Goal: Task Accomplishment & Management: Manage account settings

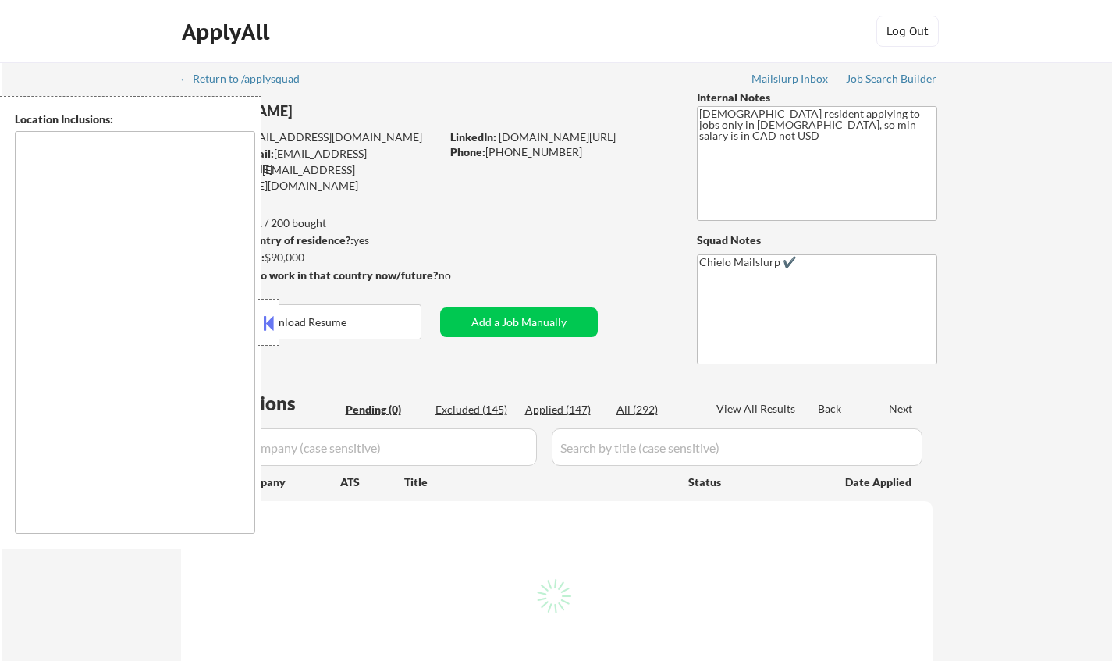
type textarea "remote"
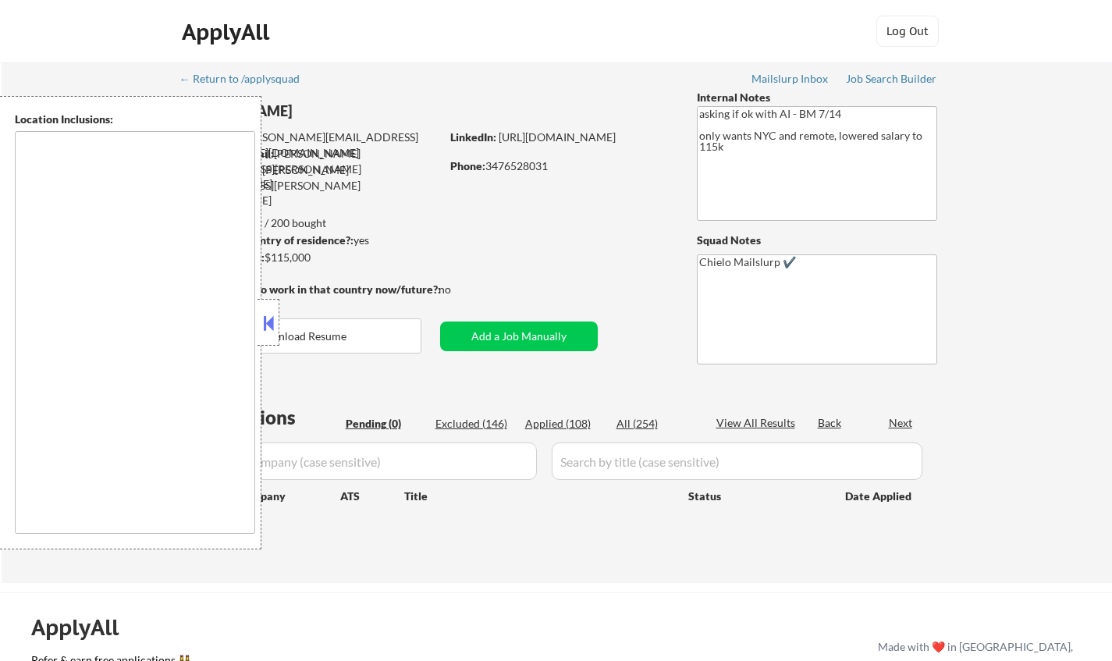
type textarea "[GEOGRAPHIC_DATA], [GEOGRAPHIC_DATA] [GEOGRAPHIC_DATA], [GEOGRAPHIC_DATA] [GEOG…"
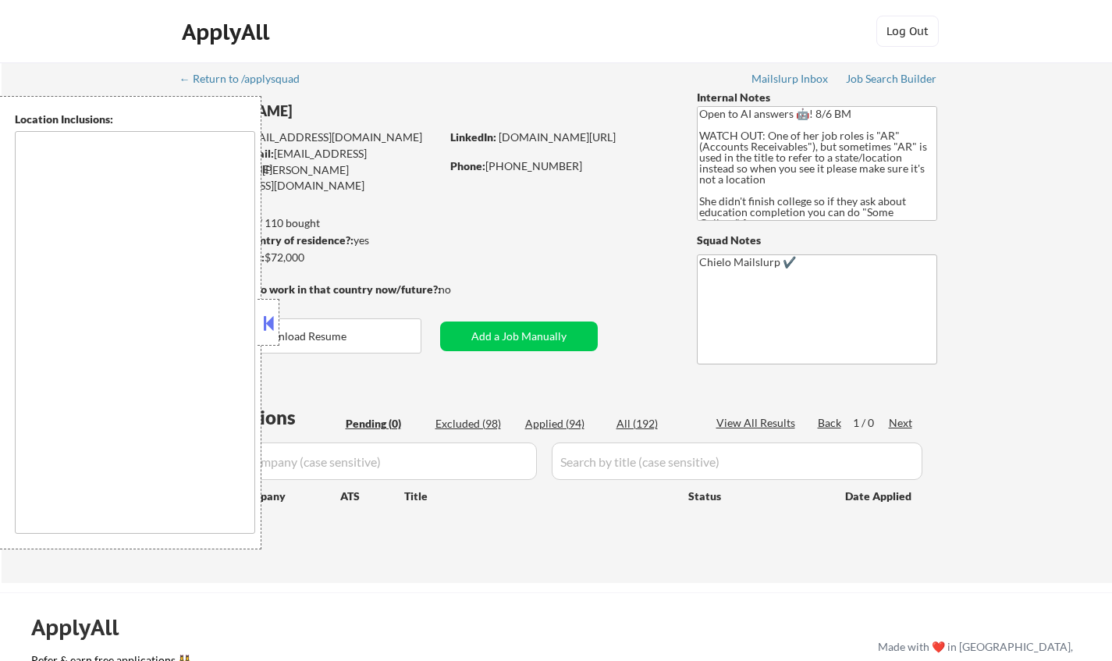
type textarea "Doraville, GA Chamblee, GA Brookhaven, GA Decatur, GA Sandy Springs, GA Dunwood…"
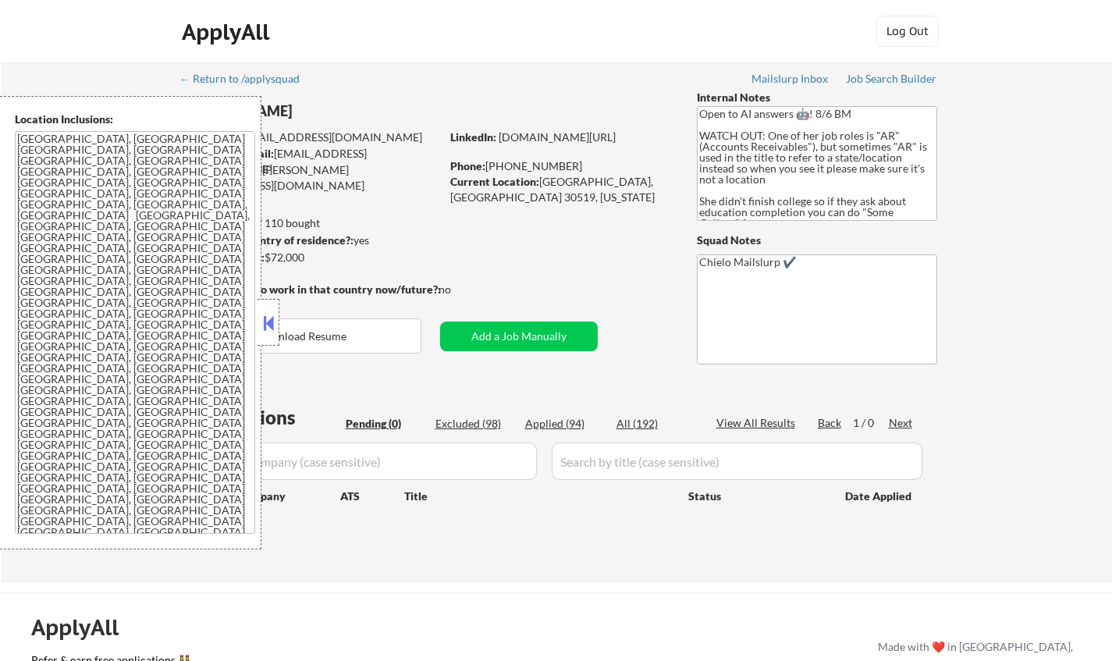
click at [273, 326] on button at bounding box center [268, 322] width 17 height 23
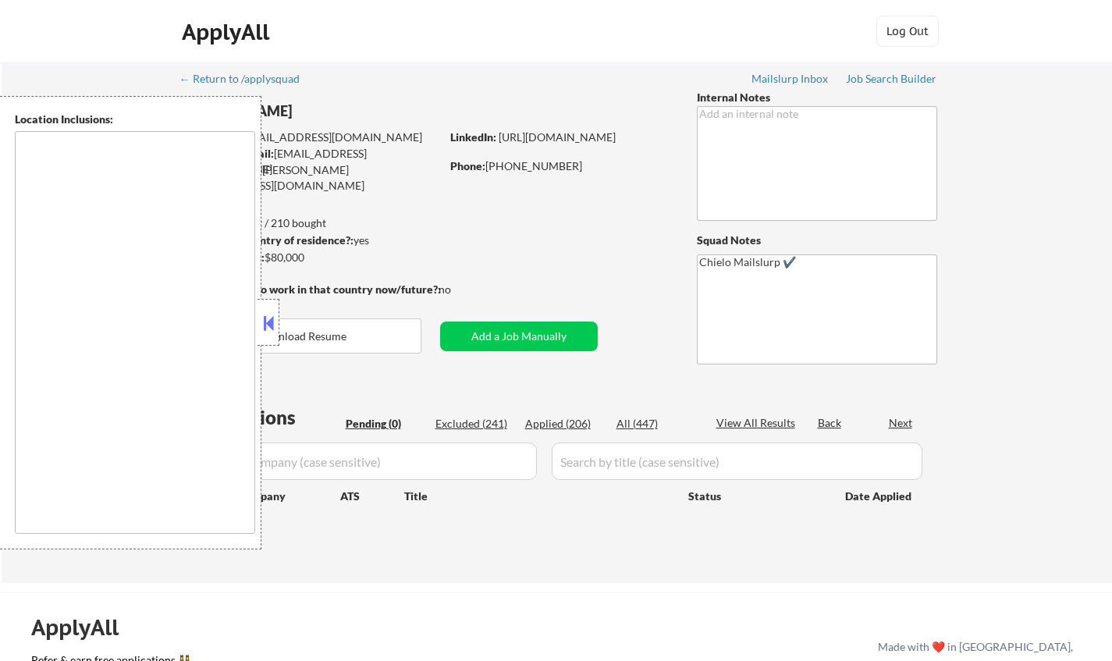
type textarea "Los Angeles, CA Glendale, CA Burbank, CA Inglewood, CA Santa Monica, CA Pasaden…"
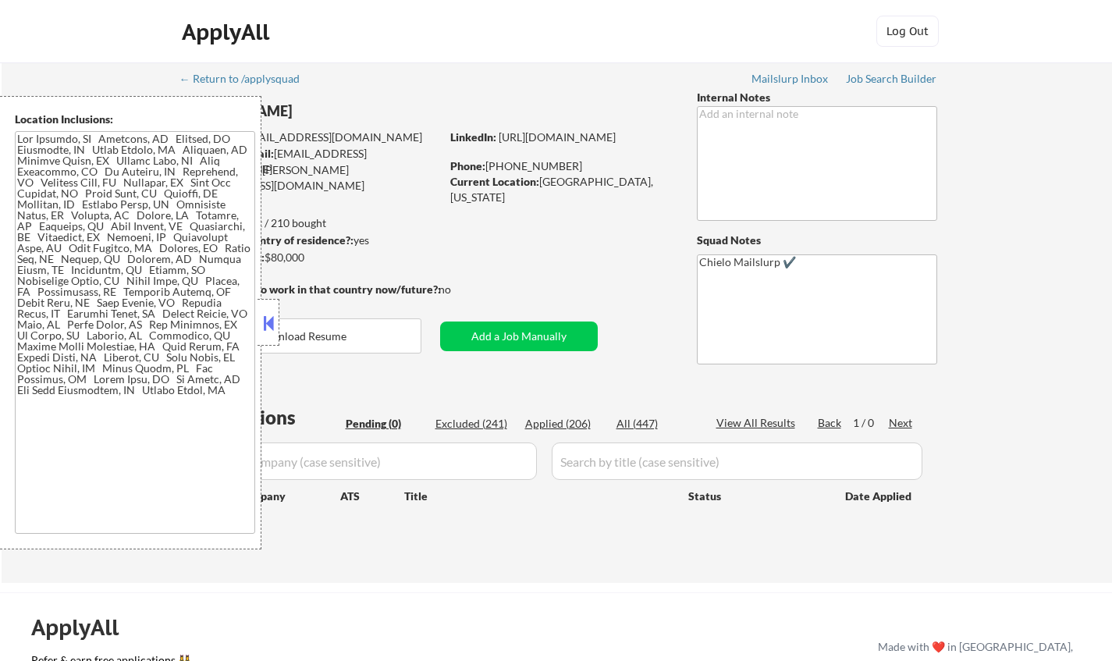
click at [269, 324] on button at bounding box center [268, 322] width 17 height 23
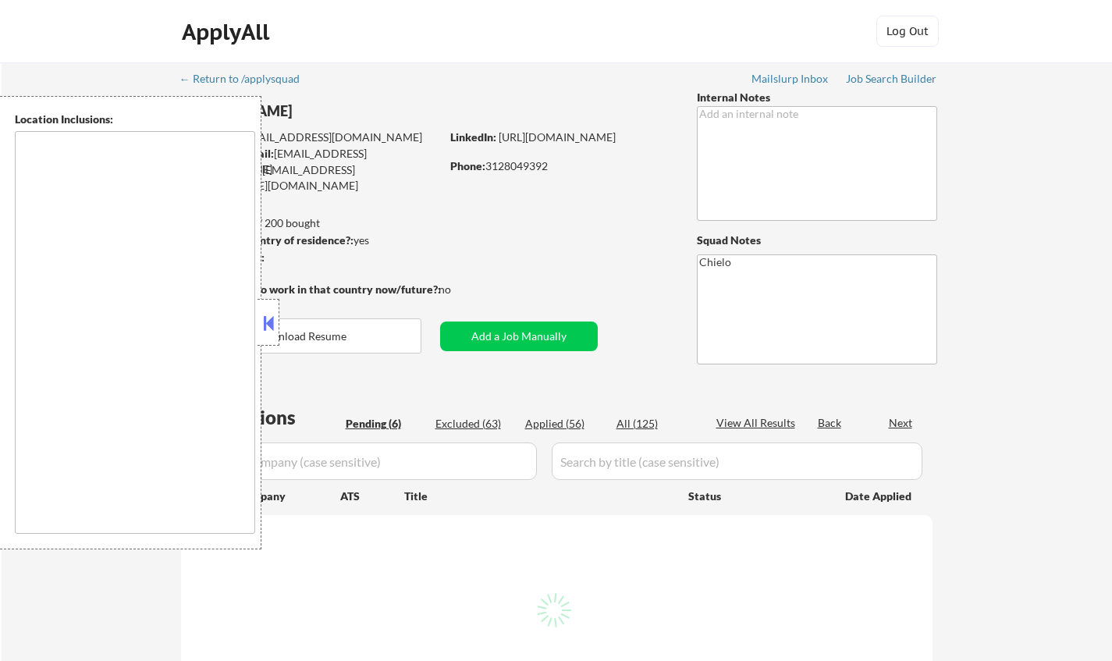
select select ""pending""
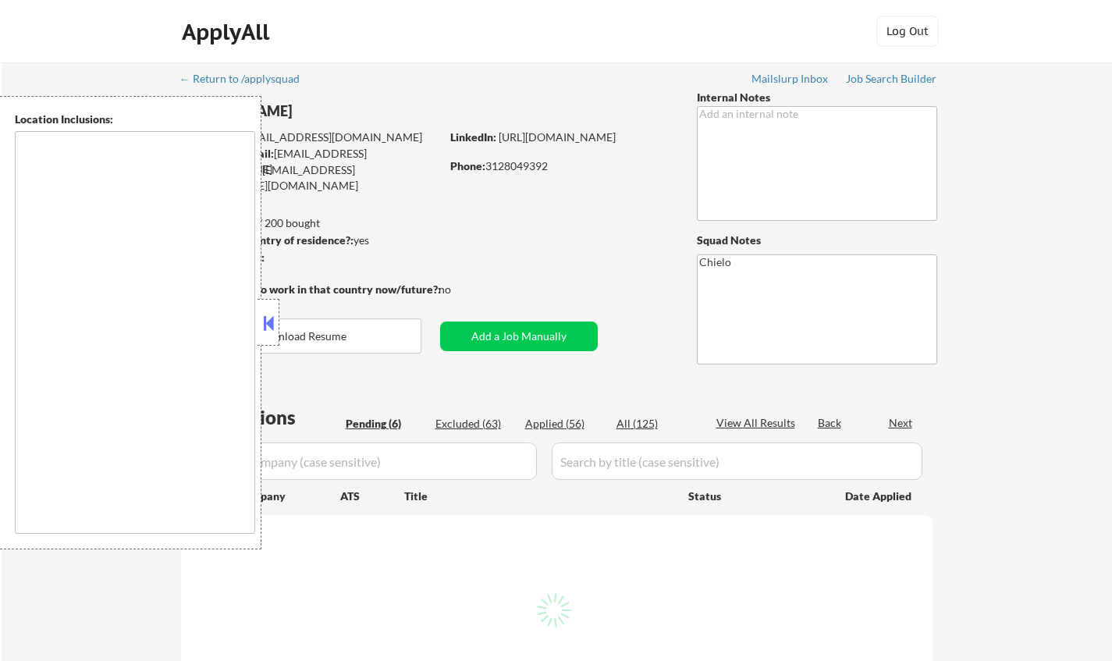
select select ""pending""
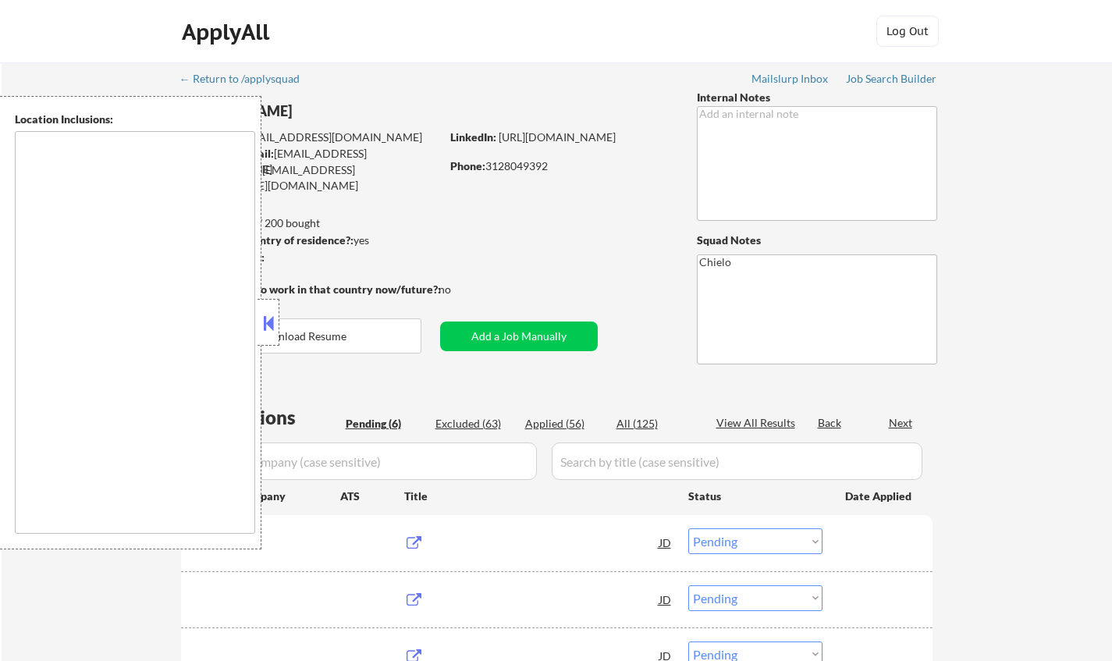
type textarea "Kansas City, MO North Kansas City, MO Westwood, KS Mission Woods, KS Roeland Pa…"
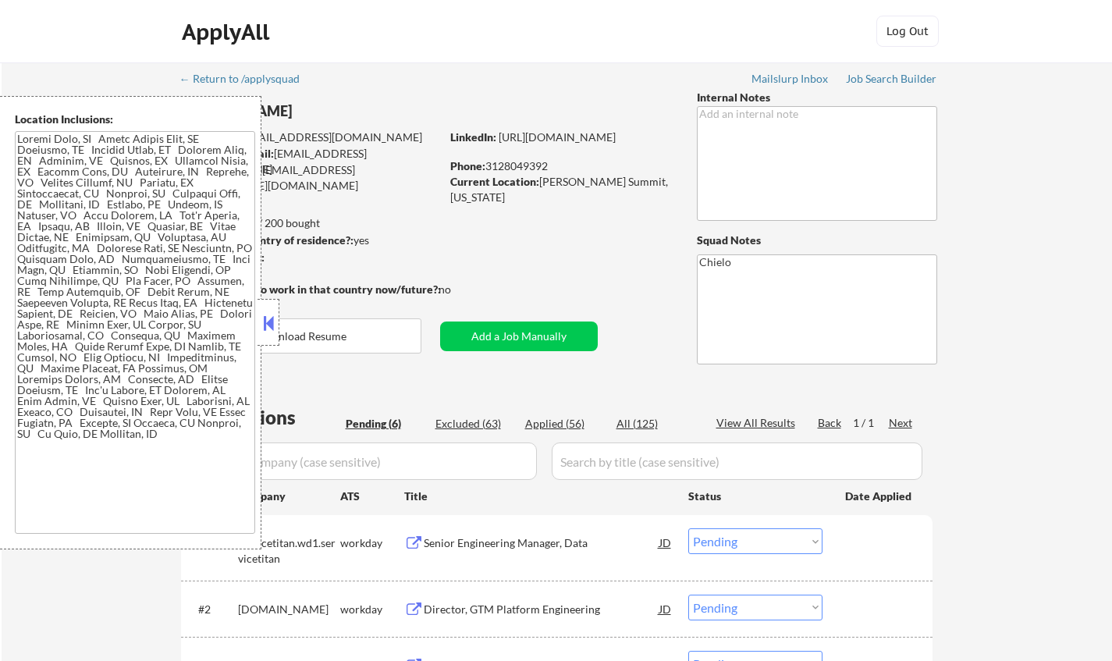
click at [270, 312] on button at bounding box center [268, 322] width 17 height 23
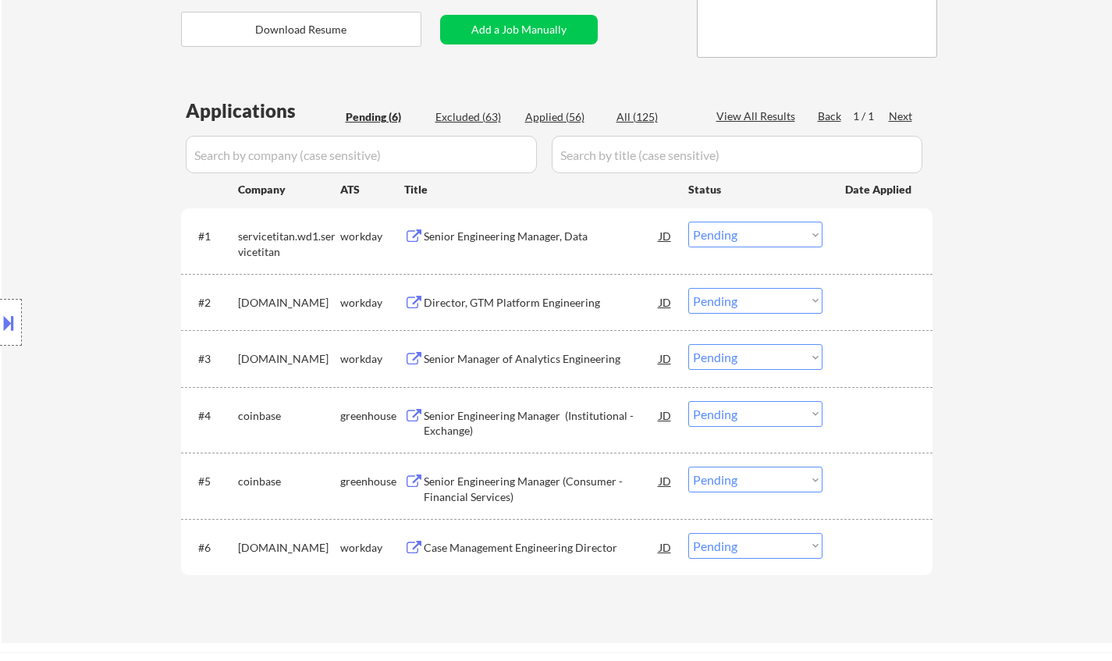
scroll to position [312, 0]
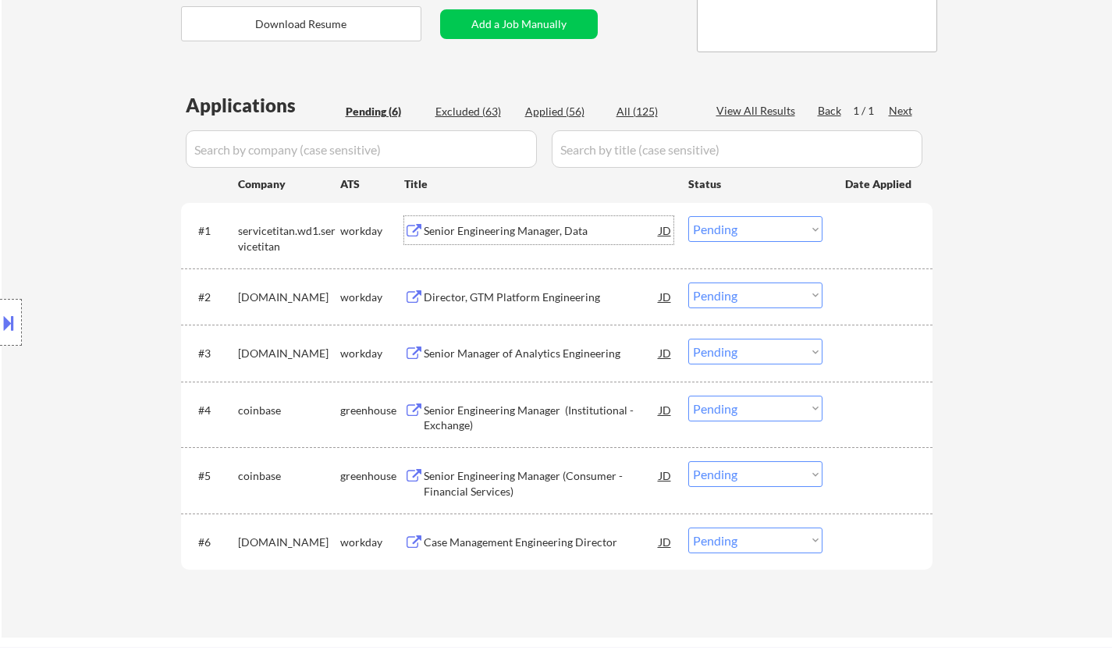
click at [507, 226] on div "Senior Engineering Manager, Data" at bounding box center [542, 231] width 236 height 16
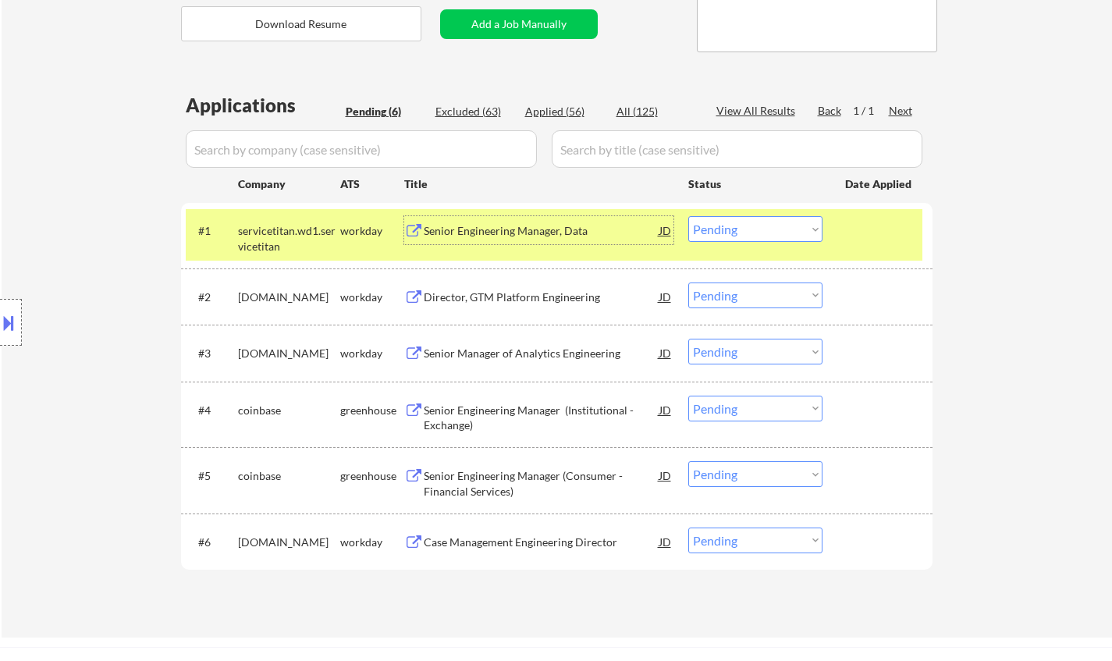
click at [778, 234] on select "Choose an option... Pending Applied Excluded (Questions) Excluded (Expired) Exc…" at bounding box center [756, 229] width 134 height 26
click at [689, 216] on select "Choose an option... Pending Applied Excluded (Questions) Excluded (Expired) Exc…" at bounding box center [756, 229] width 134 height 26
select select ""pending""
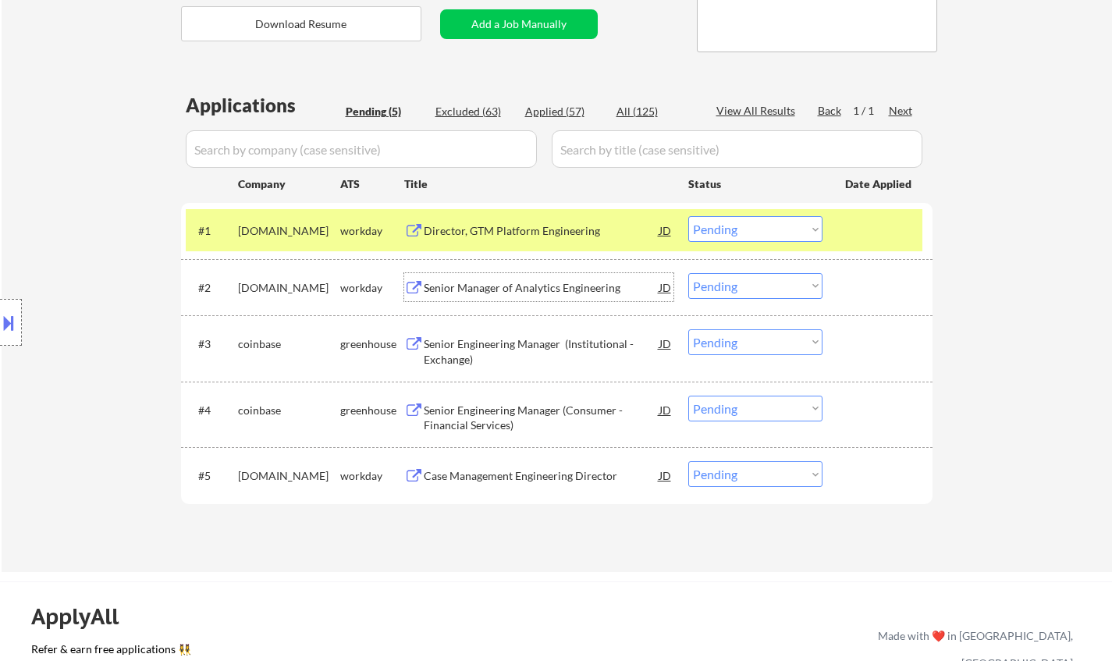
click at [512, 281] on div "Senior Manager of Analytics Engineering" at bounding box center [542, 288] width 236 height 16
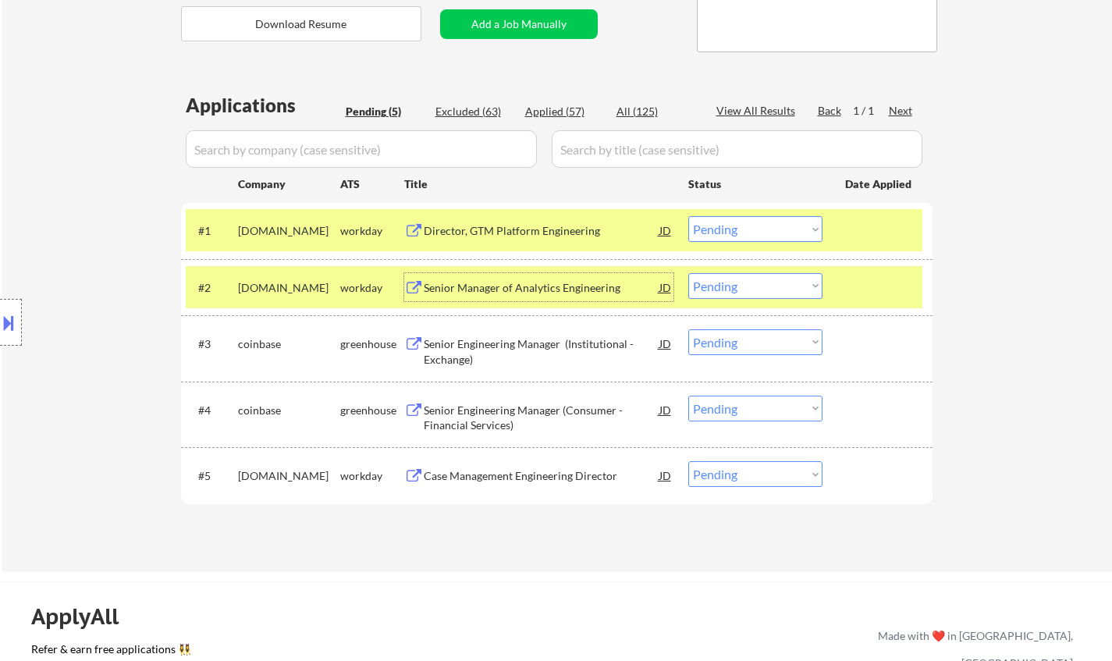
click at [795, 286] on select "Choose an option... Pending Applied Excluded (Questions) Excluded (Expired) Exc…" at bounding box center [756, 286] width 134 height 26
click at [689, 273] on select "Choose an option... Pending Applied Excluded (Questions) Excluded (Expired) Exc…" at bounding box center [756, 286] width 134 height 26
select select ""pending""
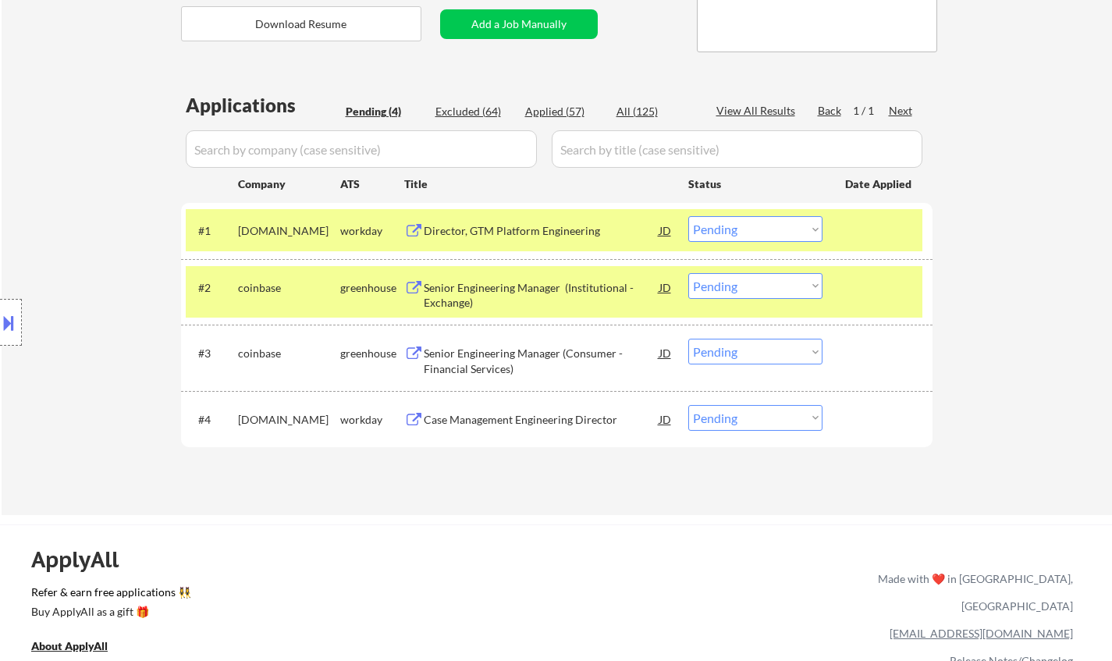
click at [464, 226] on div "Director, GTM Platform Engineering" at bounding box center [542, 231] width 236 height 16
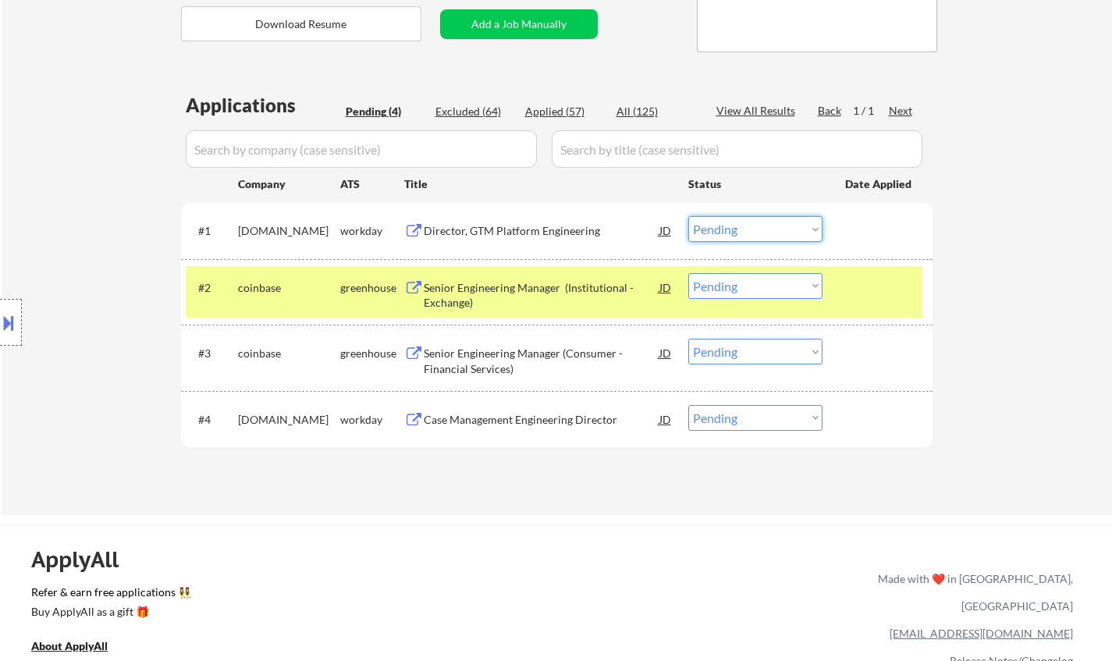
click at [755, 222] on select "Choose an option... Pending Applied Excluded (Questions) Excluded (Expired) Exc…" at bounding box center [756, 229] width 134 height 26
click at [689, 216] on select "Choose an option... Pending Applied Excluded (Questions) Excluded (Expired) Exc…" at bounding box center [756, 229] width 134 height 26
select select ""pending""
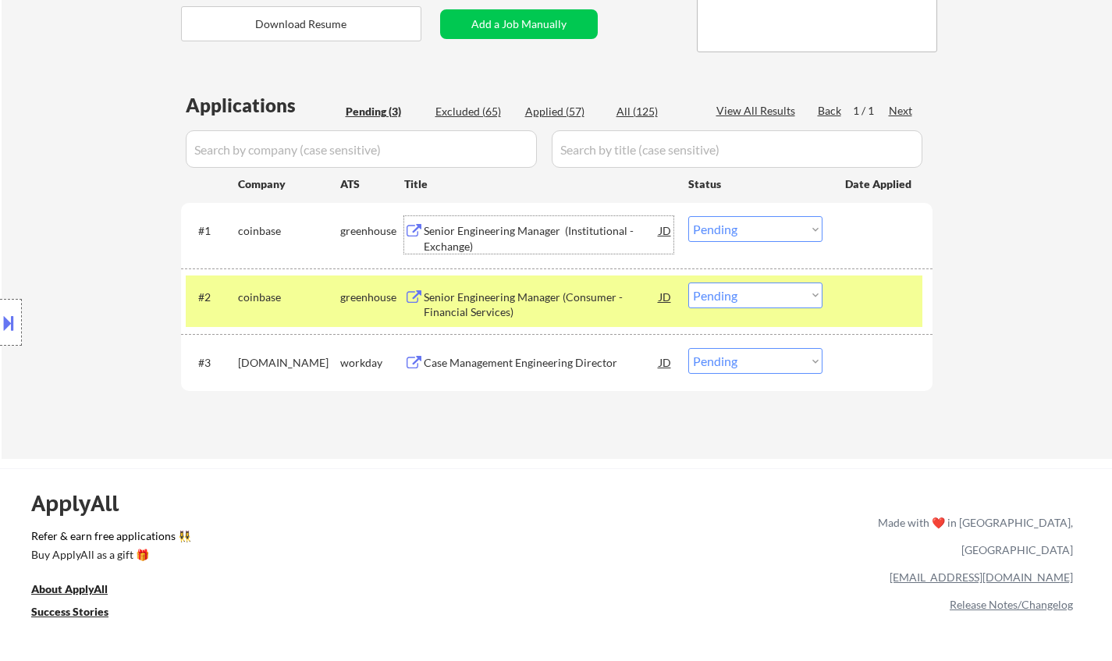
click at [517, 228] on div "Senior Engineering Manager (Institutional - Exchange)" at bounding box center [542, 238] width 236 height 30
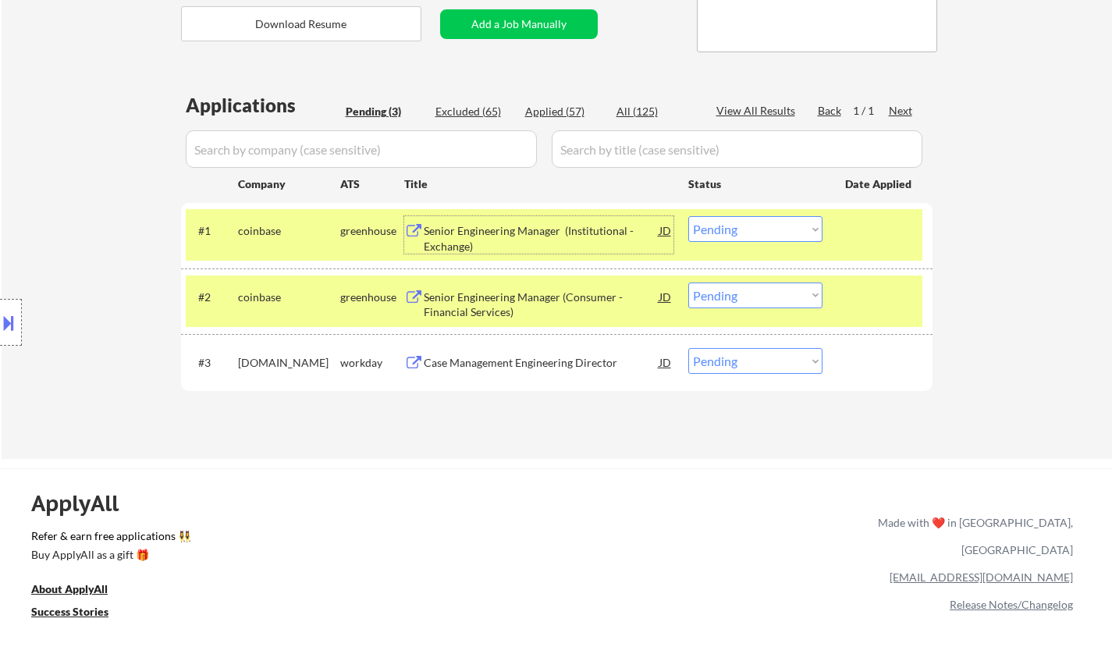
click at [498, 315] on div "Senior Engineering Manager (Consumer - Financial Services)" at bounding box center [542, 305] width 236 height 30
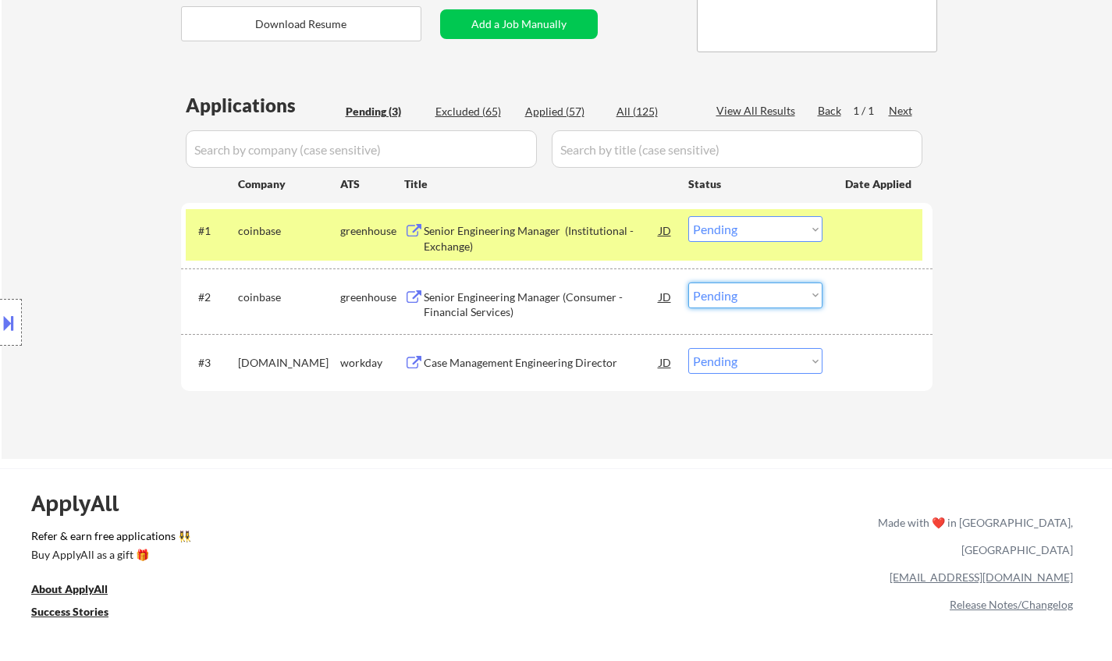
drag, startPoint x: 724, startPoint y: 291, endPoint x: 742, endPoint y: 304, distance: 22.3
click at [724, 291] on select "Choose an option... Pending Applied Excluded (Questions) Excluded (Expired) Exc…" at bounding box center [756, 296] width 134 height 26
click at [689, 283] on select "Choose an option... Pending Applied Excluded (Questions) Excluded (Expired) Exc…" at bounding box center [756, 296] width 134 height 26
select select ""pending""
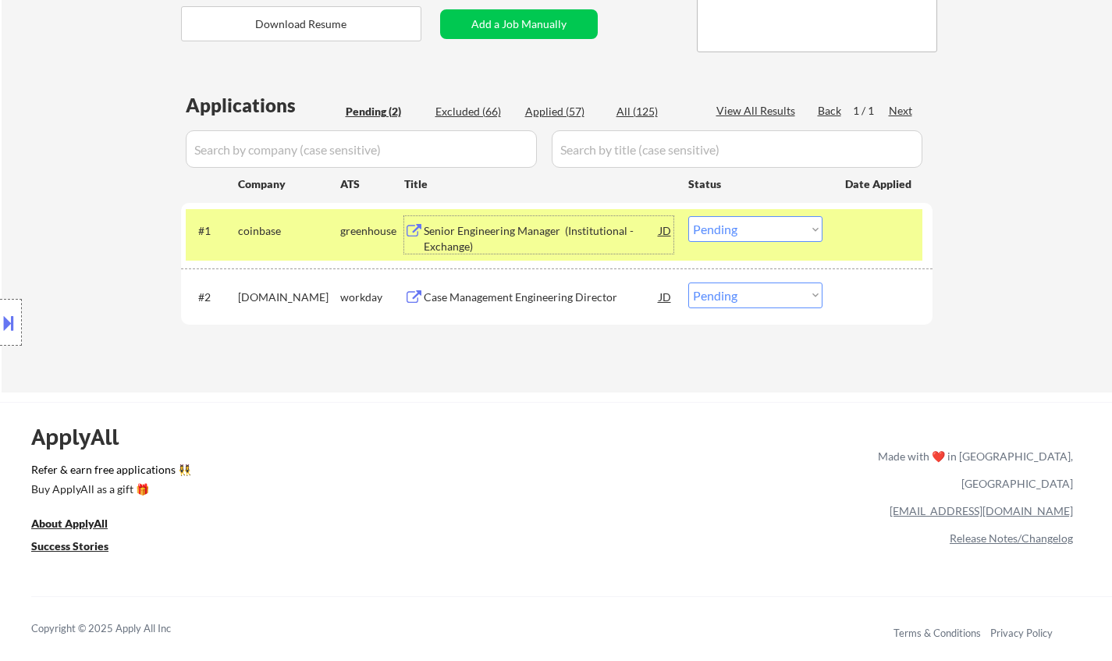
click at [561, 226] on div "Senior Engineering Manager (Institutional - Exchange)" at bounding box center [542, 238] width 236 height 30
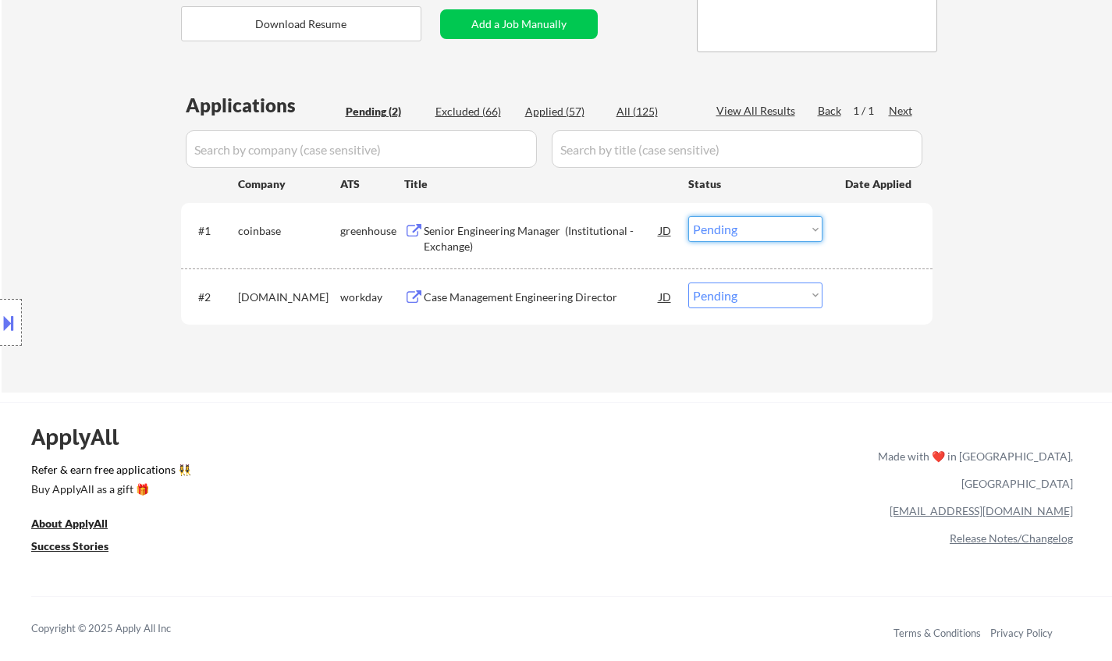
drag, startPoint x: 771, startPoint y: 228, endPoint x: 775, endPoint y: 240, distance: 12.3
click at [771, 228] on select "Choose an option... Pending Applied Excluded (Questions) Excluded (Expired) Exc…" at bounding box center [756, 229] width 134 height 26
click at [689, 216] on select "Choose an option... Pending Applied Excluded (Questions) Excluded (Expired) Exc…" at bounding box center [756, 229] width 134 height 26
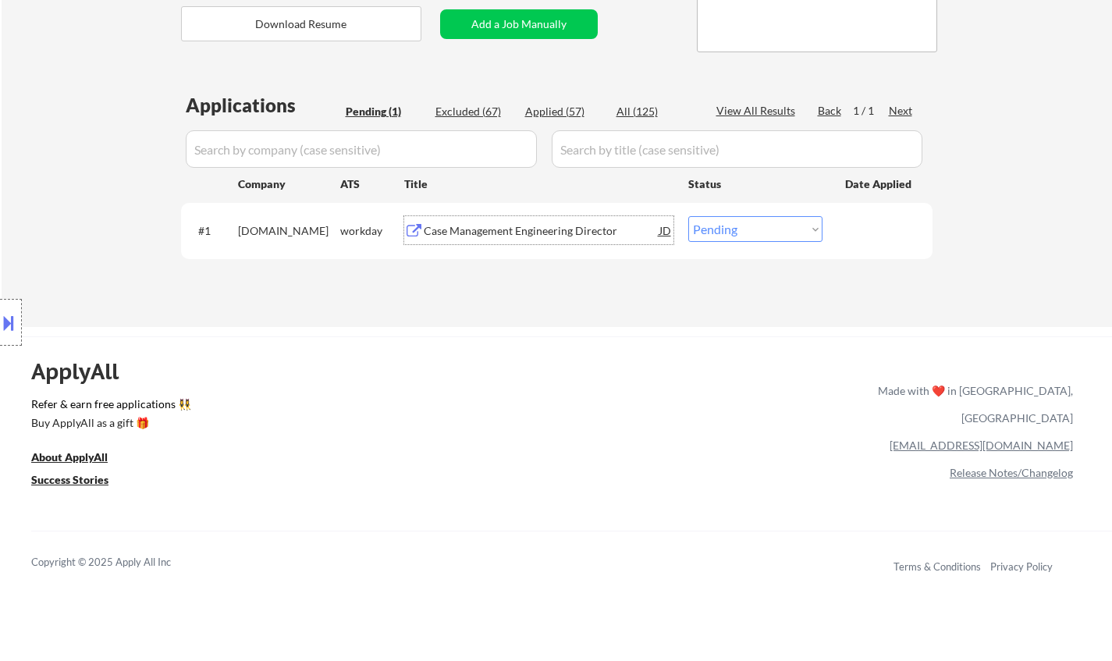
click at [500, 224] on div "Case Management Engineering Director" at bounding box center [542, 231] width 236 height 16
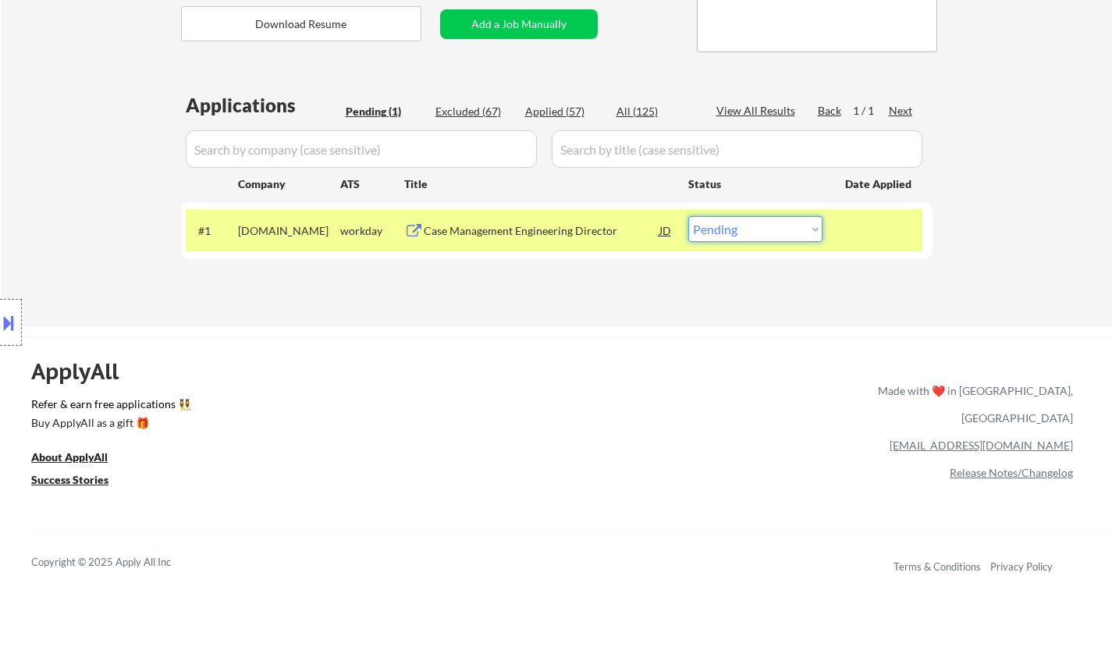
click at [756, 226] on select "Choose an option... Pending Applied Excluded (Questions) Excluded (Expired) Exc…" at bounding box center [756, 229] width 134 height 26
select select ""applied""
click at [689, 216] on select "Choose an option... Pending Applied Excluded (Questions) Excluded (Expired) Exc…" at bounding box center [756, 229] width 134 height 26
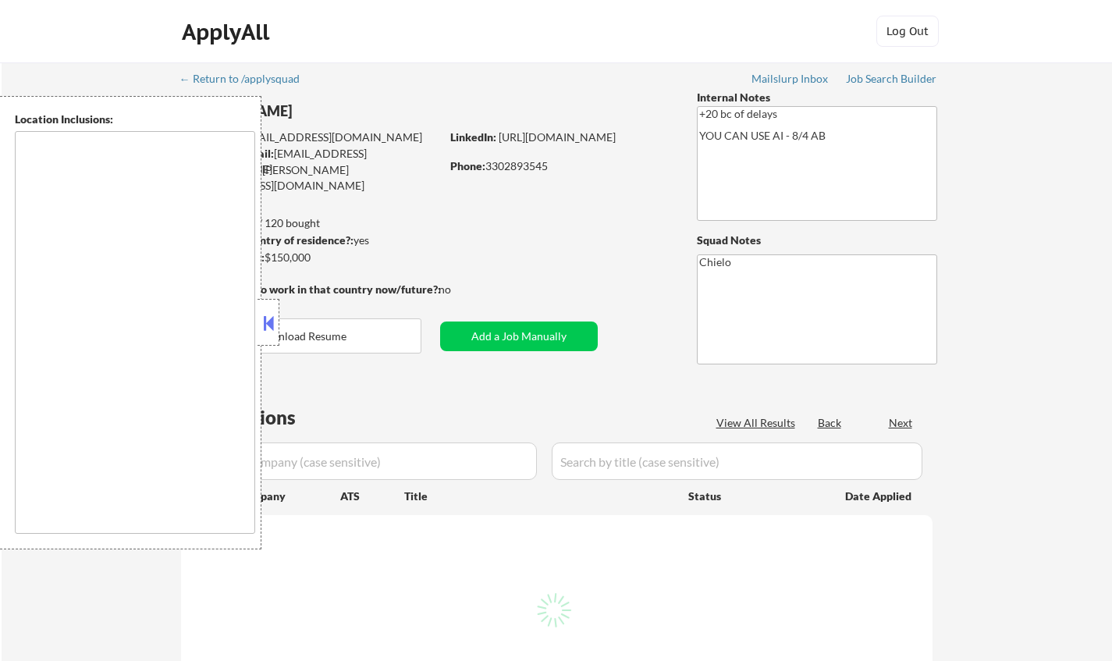
type textarea "remote"
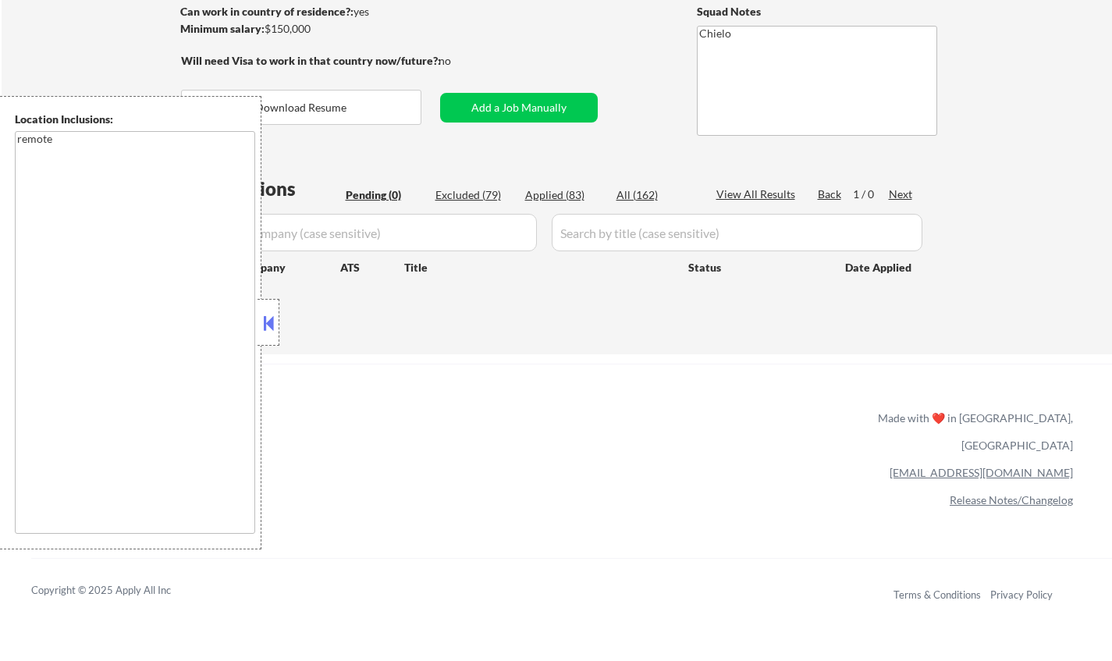
scroll to position [234, 0]
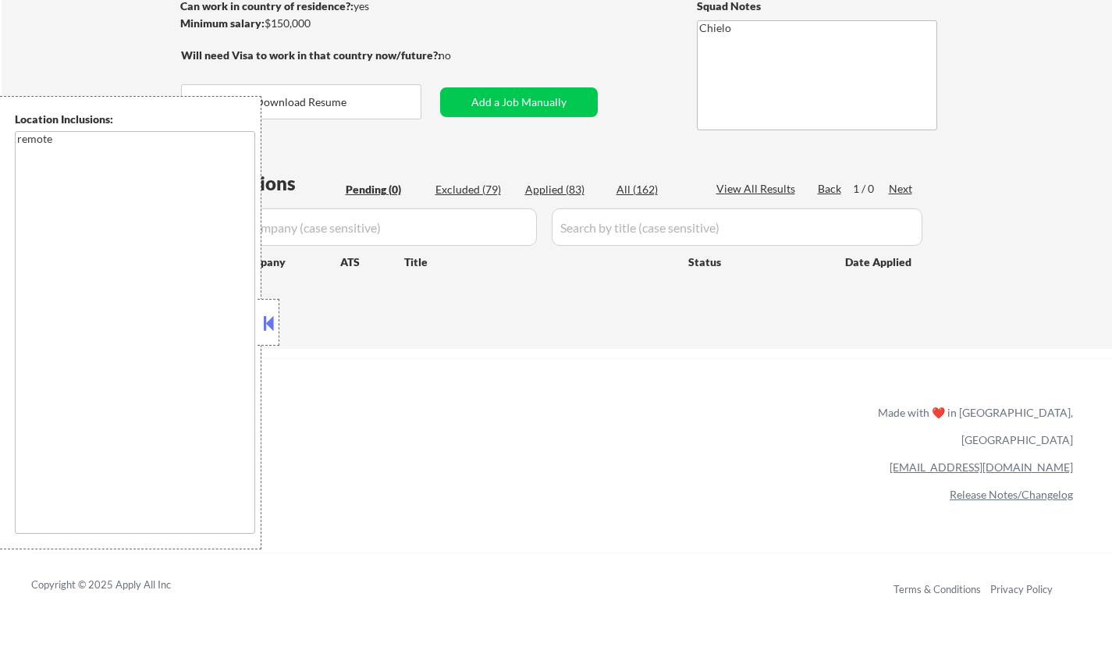
click at [263, 319] on button at bounding box center [268, 322] width 17 height 23
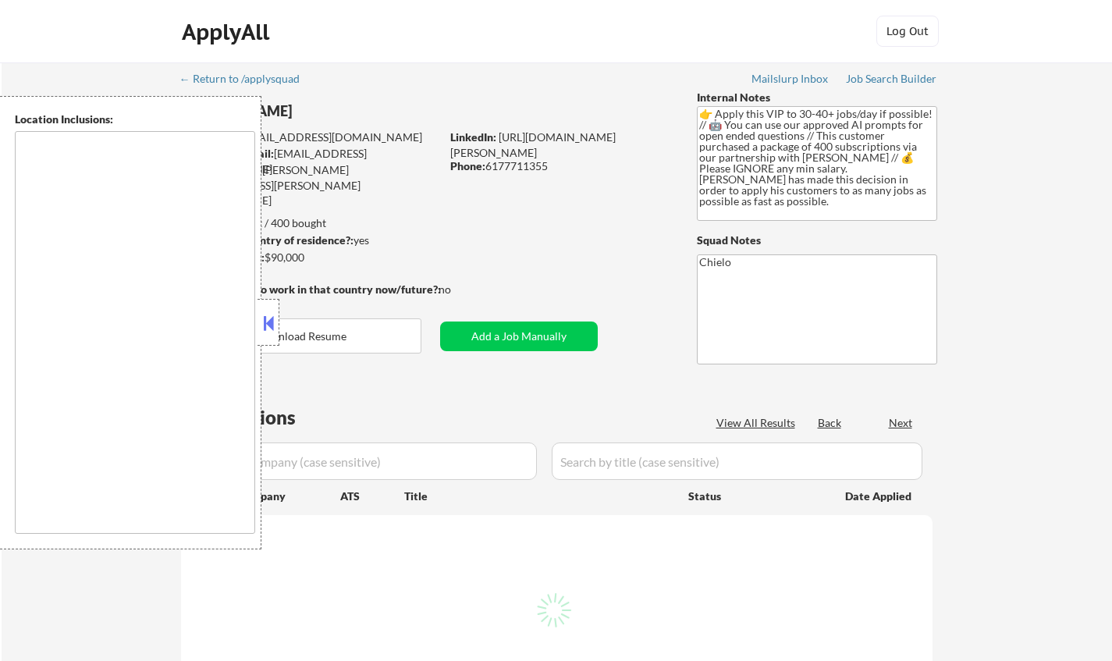
type textarea "[GEOGRAPHIC_DATA], [GEOGRAPHIC_DATA] [GEOGRAPHIC_DATA], [GEOGRAPHIC_DATA] [GEOG…"
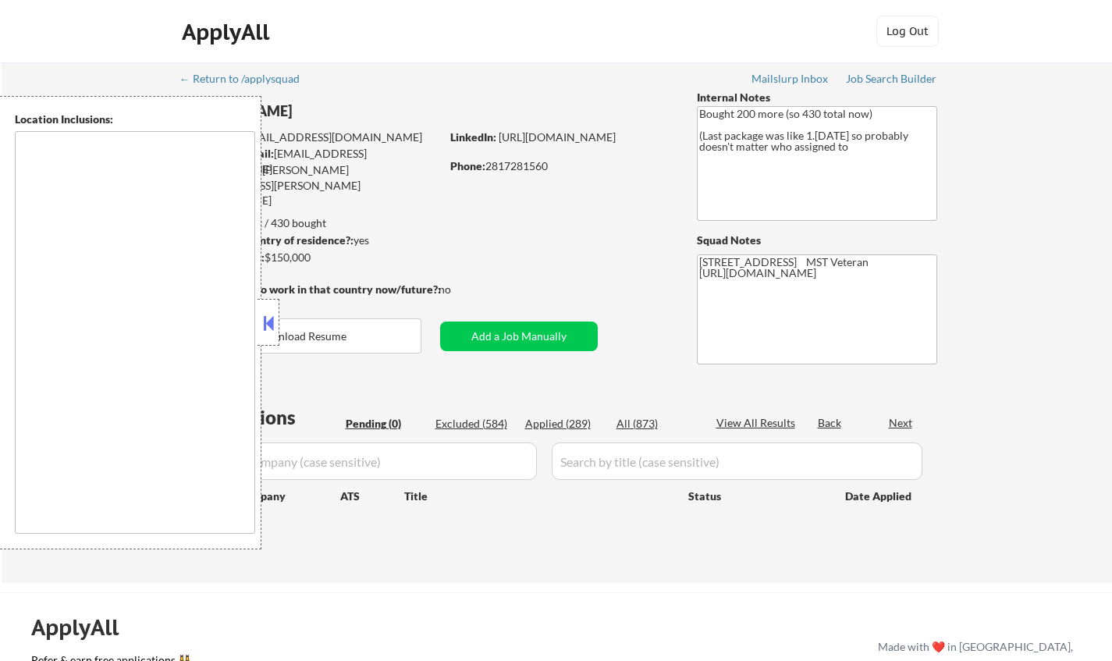
type textarea "remote"
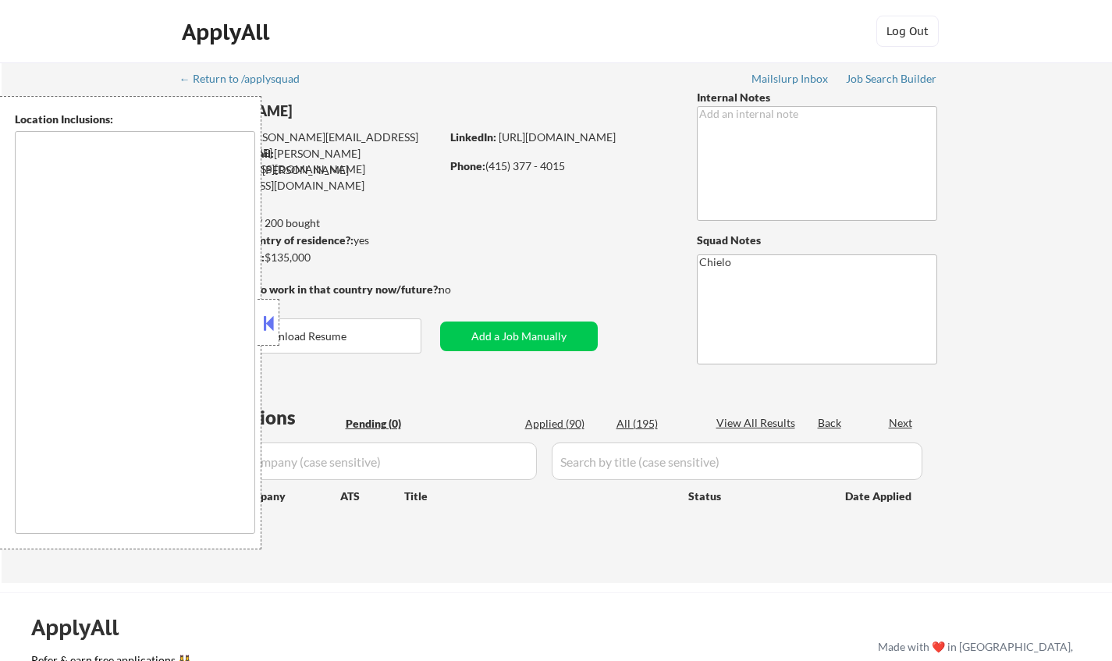
type textarea "San Francisco, CA Daly City, CA South San Francisco, CA Brisbane, CA Colma, CA …"
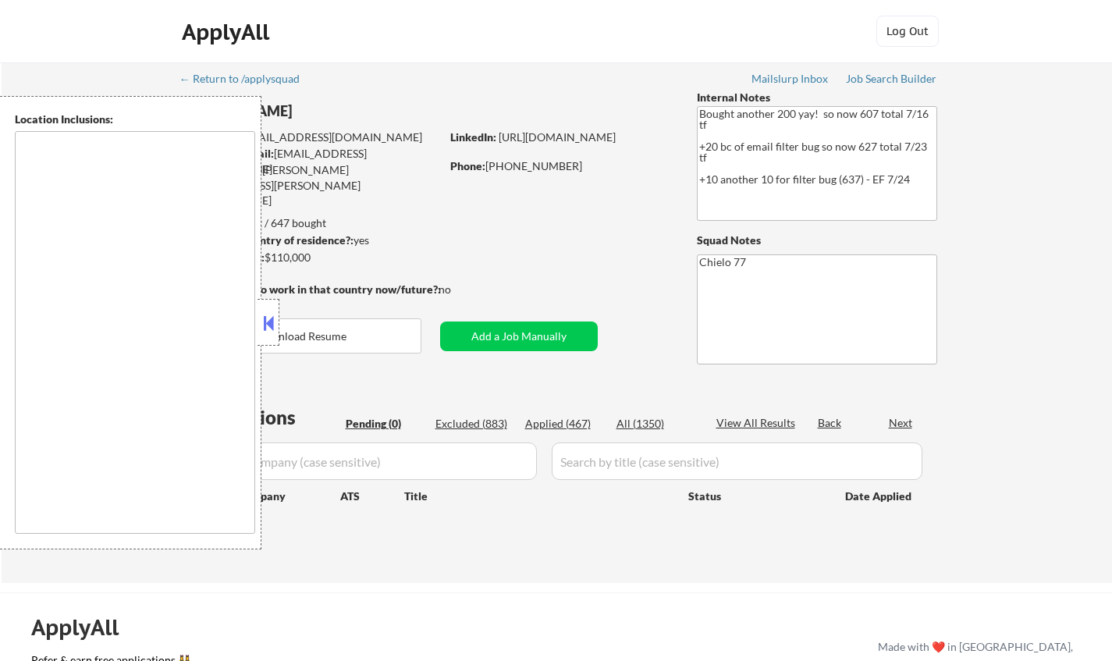
type textarea "[GEOGRAPHIC_DATA], [GEOGRAPHIC_DATA] [GEOGRAPHIC_DATA], [GEOGRAPHIC_DATA] [GEOG…"
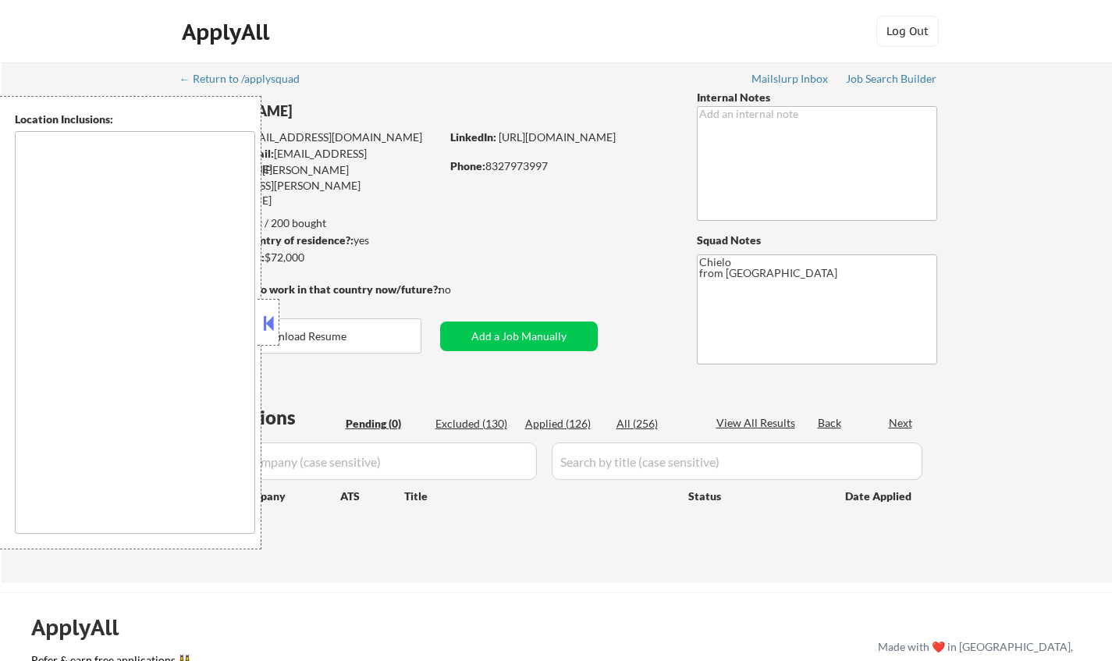
type textarea "[GEOGRAPHIC_DATA], [GEOGRAPHIC_DATA] [GEOGRAPHIC_DATA], [GEOGRAPHIC_DATA] [GEOG…"
type textarea "remote"
